Goal: Information Seeking & Learning: Learn about a topic

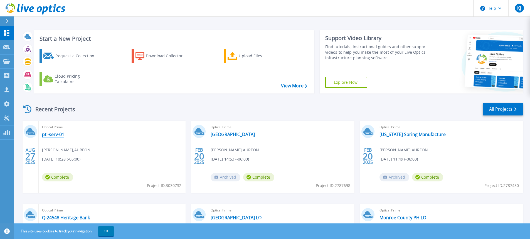
click at [55, 134] on link "pti-serv-01" at bounding box center [53, 135] width 22 height 6
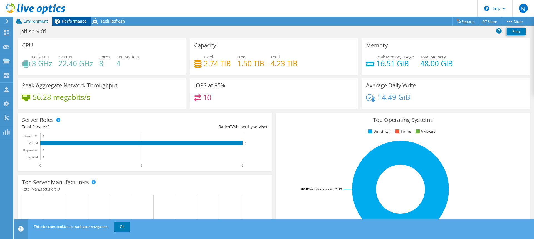
click at [73, 19] on span "Performance" at bounding box center [74, 20] width 24 height 5
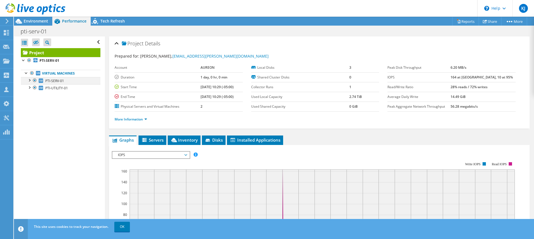
click at [31, 79] on div at bounding box center [29, 80] width 6 height 6
click at [30, 110] on div at bounding box center [29, 109] width 6 height 6
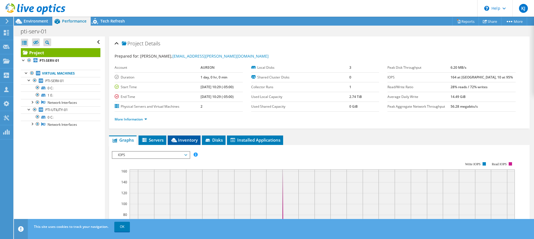
click at [184, 142] on span "Inventory" at bounding box center [183, 140] width 27 height 6
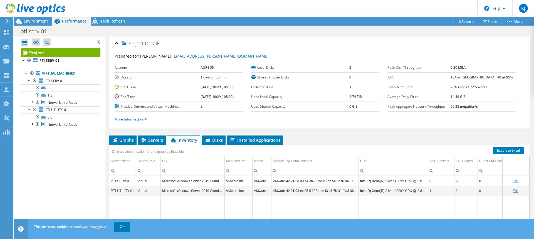
scroll to position [28, 0]
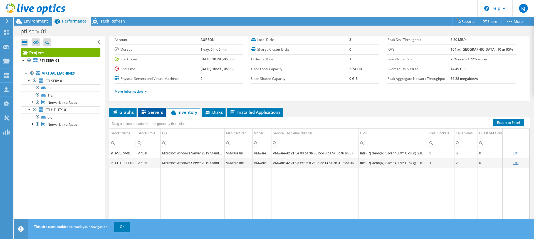
click at [149, 110] on span "Servers" at bounding box center [152, 112] width 22 height 6
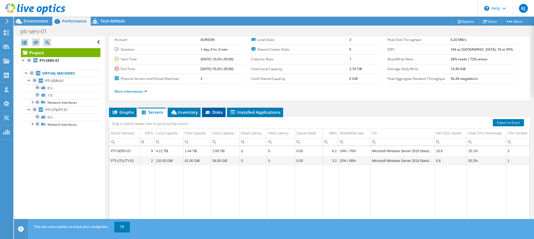
click at [215, 112] on span "Disks" at bounding box center [214, 112] width 18 height 6
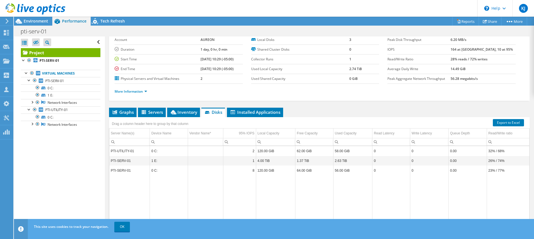
click at [52, 175] on div "Open All Close All Hide Excluded Nodes Project Tree Filter" at bounding box center [59, 132] width 91 height 192
click at [253, 112] on span "Installed Applications" at bounding box center [255, 112] width 51 height 6
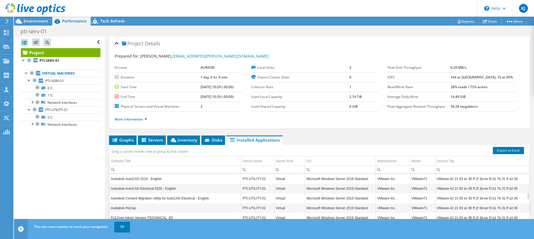
scroll to position [167, 0]
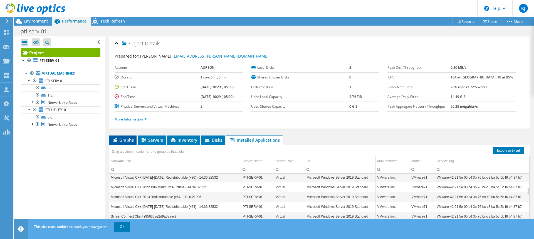
click at [121, 142] on span "Graphs" at bounding box center [123, 140] width 22 height 6
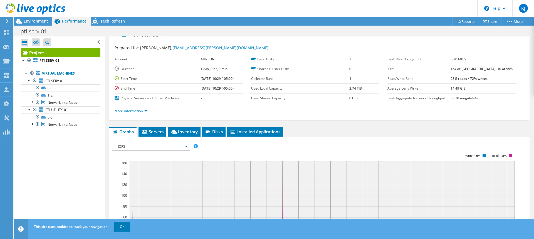
scroll to position [0, 0]
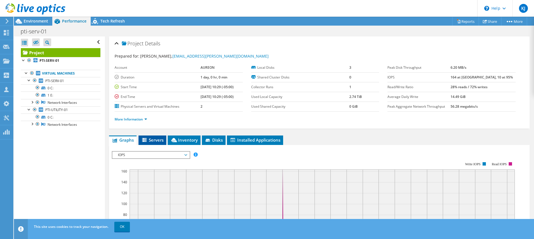
click at [159, 140] on span "Servers" at bounding box center [152, 140] width 22 height 6
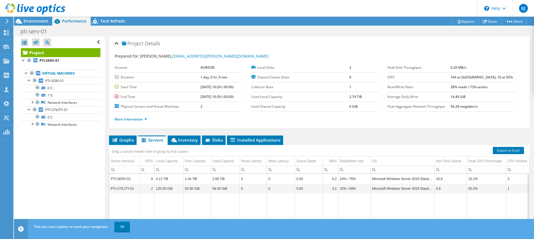
click at [121, 180] on td "PTI-SERV-01" at bounding box center [124, 179] width 30 height 10
click at [121, 179] on td "PTI-SERV-01" at bounding box center [124, 179] width 30 height 10
click at [66, 164] on div "Open All Close All Hide Excluded Nodes Project Tree Filter" at bounding box center [59, 132] width 91 height 192
click at [54, 81] on span "PTI-SERV-01" at bounding box center [54, 80] width 19 height 5
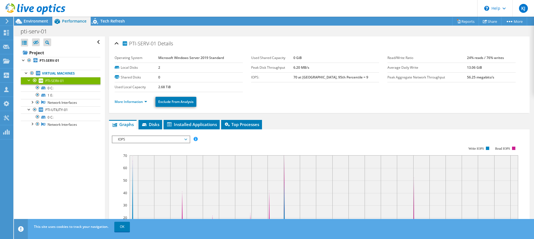
click at [245, 104] on ul "More Information Exclude From Analysis" at bounding box center [319, 100] width 409 height 11
click at [237, 124] on span "Top Processes" at bounding box center [241, 125] width 35 height 6
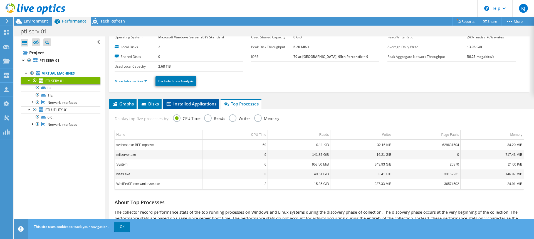
scroll to position [13, 0]
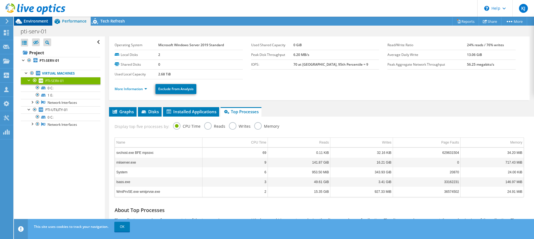
click at [30, 21] on span "Environment" at bounding box center [36, 20] width 24 height 5
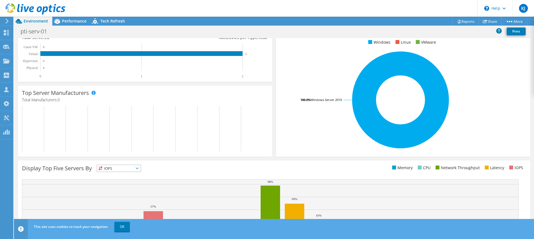
scroll to position [0, 0]
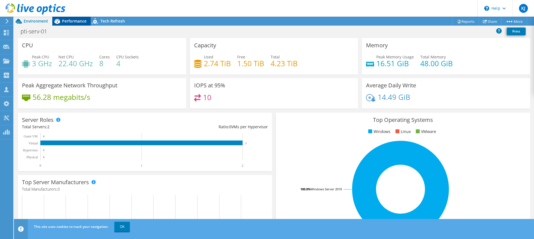
click at [65, 19] on span "Performance" at bounding box center [74, 20] width 24 height 5
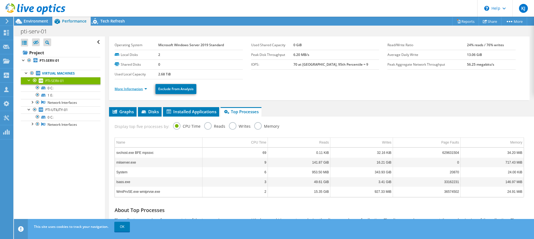
click at [137, 89] on link "More Information" at bounding box center [131, 88] width 33 height 5
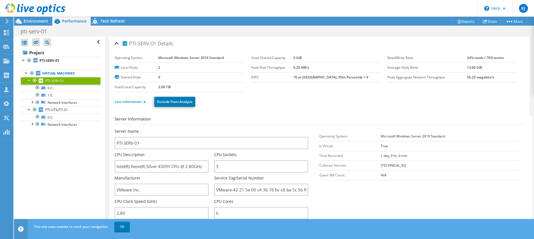
click at [256, 115] on div "Server Information Server Name PTI-SERV-01 CPU Description Intel(R) Xeon(R) Sil…" at bounding box center [319, 238] width 409 height 252
click at [65, 109] on span "PTI-UTILITY-01" at bounding box center [56, 109] width 23 height 5
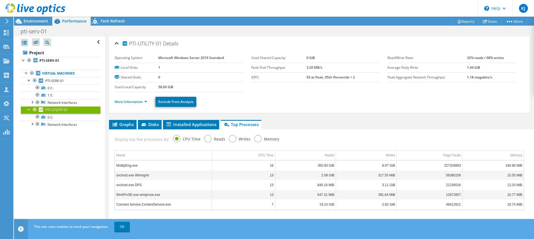
click at [67, 110] on span "PTI-UTILITY-01" at bounding box center [56, 109] width 23 height 5
click at [51, 126] on link "Network Interfaces" at bounding box center [61, 124] width 80 height 7
click at [34, 124] on div at bounding box center [32, 124] width 6 height 6
click at [138, 100] on link "More Information" at bounding box center [131, 101] width 33 height 5
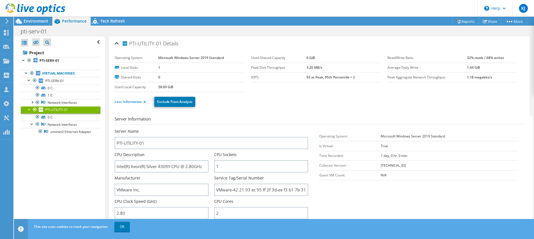
click at [350, 105] on ul "Less Information Exclude From Analysis" at bounding box center [319, 100] width 409 height 11
click at [276, 109] on div "Less Information Exclude From Analysis" at bounding box center [319, 101] width 409 height 19
click at [346, 97] on ul "Less Information Exclude From Analysis" at bounding box center [319, 100] width 409 height 11
click at [50, 59] on b "PTI-SERV-01" at bounding box center [49, 60] width 20 height 5
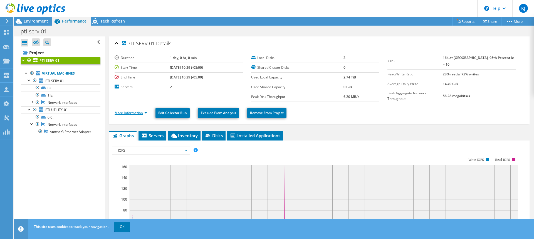
click at [128, 113] on link "More Information" at bounding box center [131, 112] width 33 height 5
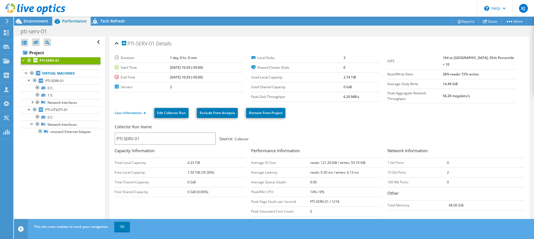
click at [364, 139] on div "Collector Run Name PTI-SERV-01 Source: Collector" at bounding box center [317, 134] width 404 height 21
click at [30, 19] on span "Environment" at bounding box center [36, 20] width 24 height 5
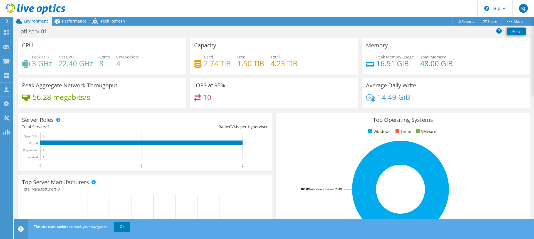
click at [253, 5] on header "KJ Partner Team Member Kai Johnson kai.johnson@aureon.com AUREON My Profile Log…" at bounding box center [267, 8] width 534 height 17
